Goal: Transaction & Acquisition: Book appointment/travel/reservation

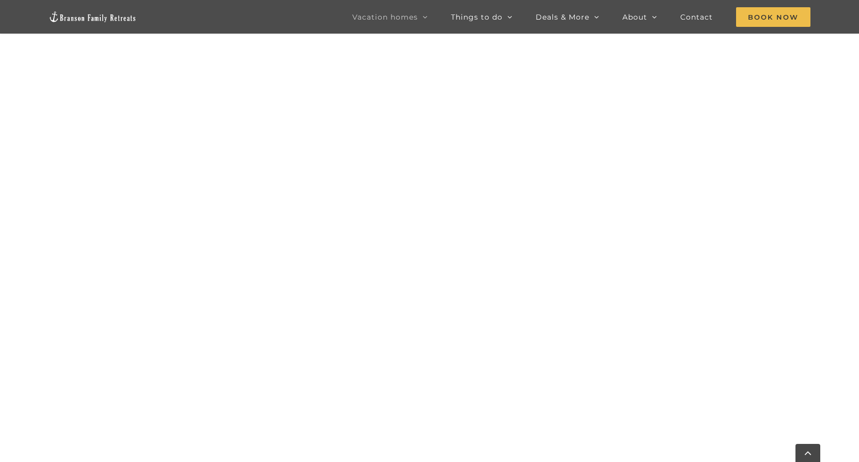
scroll to position [1085, 0]
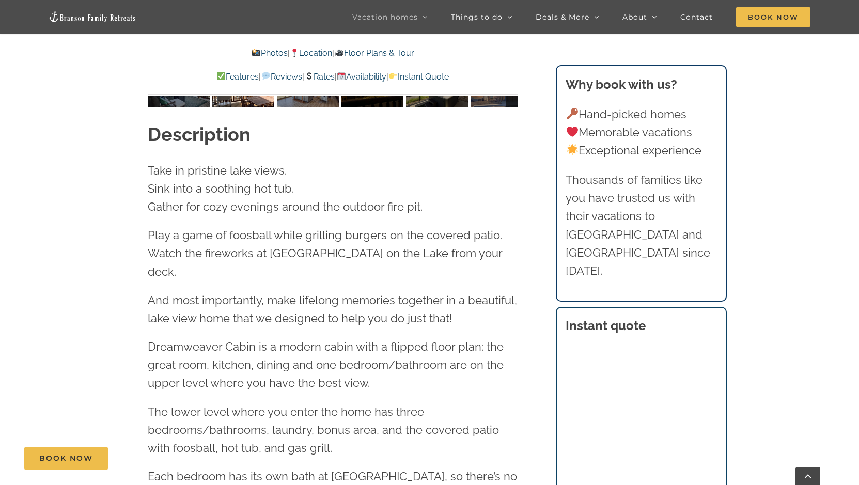
scroll to position [856, 0]
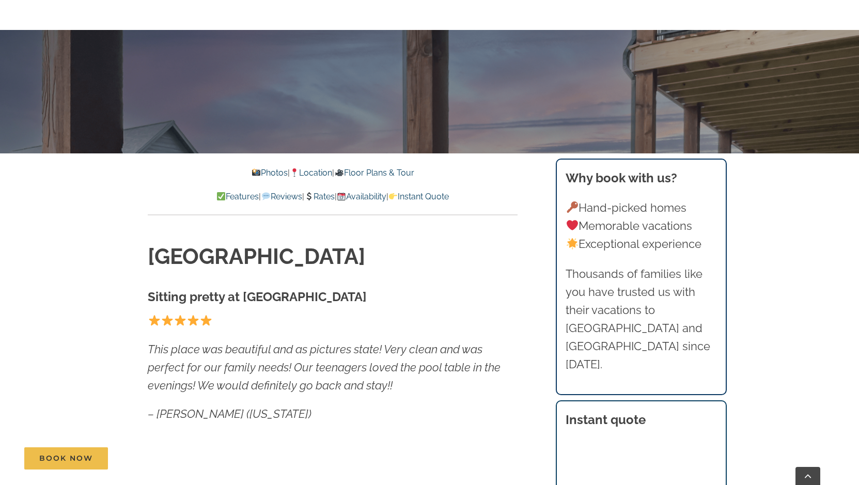
scroll to position [516, 0]
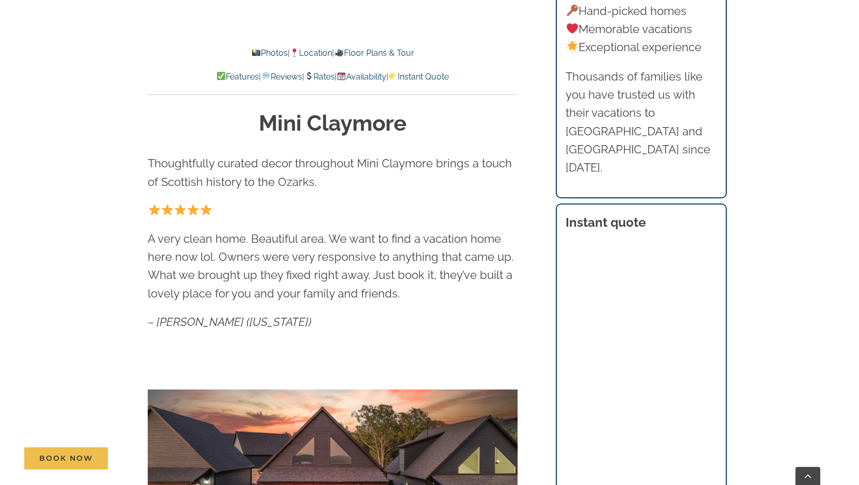
scroll to position [598, 0]
